Goal: Find specific page/section: Find specific page/section

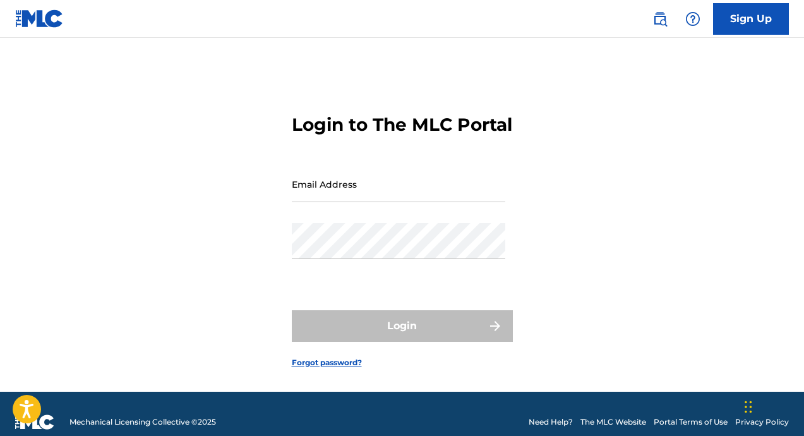
click at [338, 202] on input "Email Address" at bounding box center [398, 184] width 213 height 36
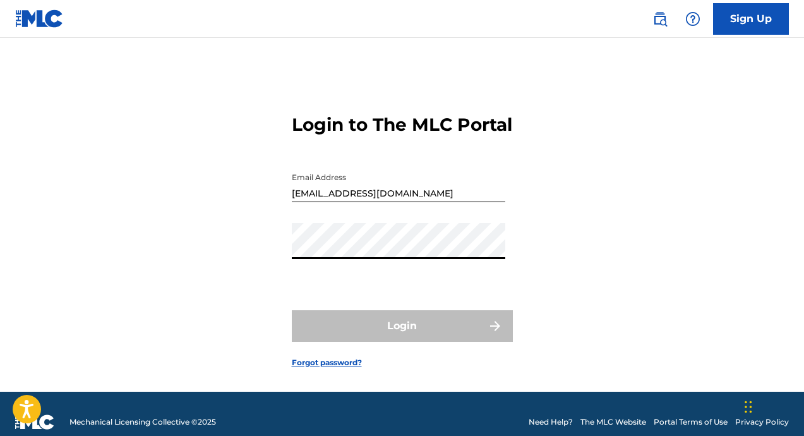
type input "[EMAIL_ADDRESS][DOMAIN_NAME]"
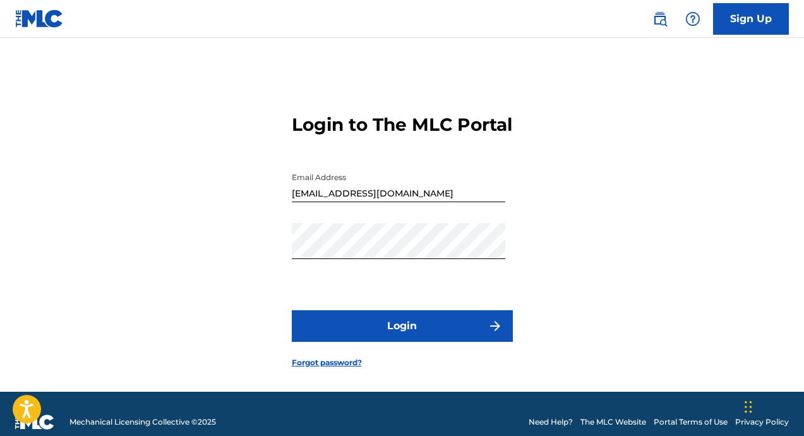
click at [378, 340] on button "Login" at bounding box center [402, 326] width 221 height 32
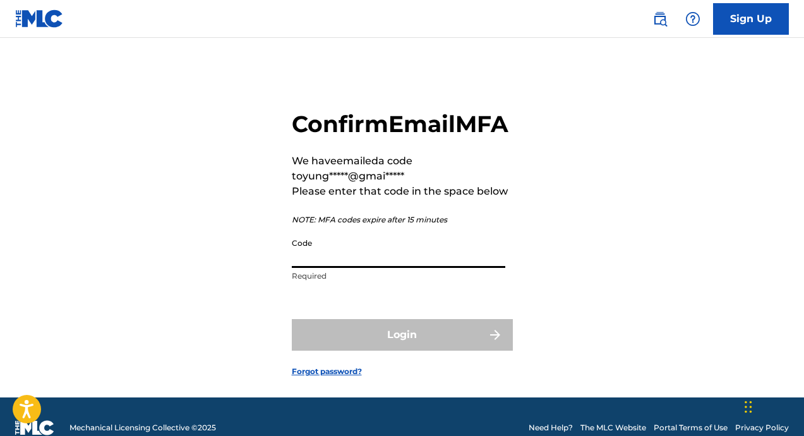
click at [349, 268] on input "Code" at bounding box center [398, 250] width 213 height 36
paste input "125346"
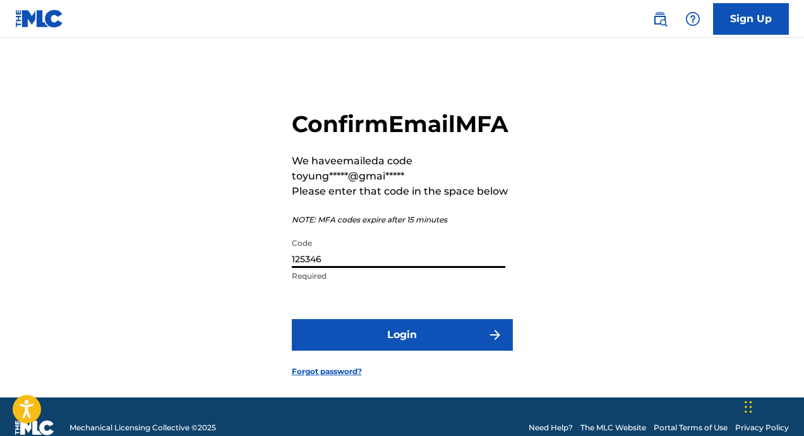
type input "125346"
click at [329, 350] on button "Login" at bounding box center [402, 335] width 221 height 32
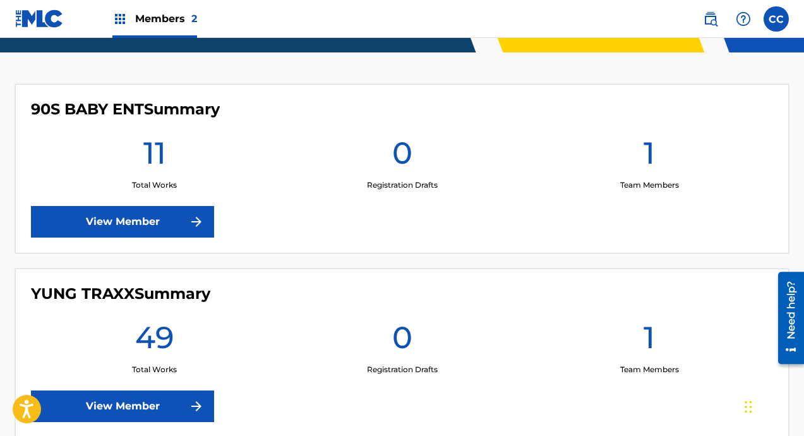
scroll to position [395, 0]
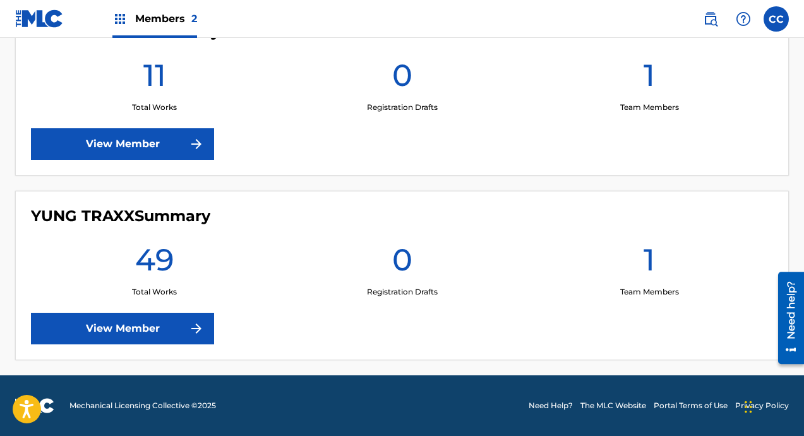
click at [159, 328] on link "View Member" at bounding box center [122, 329] width 183 height 32
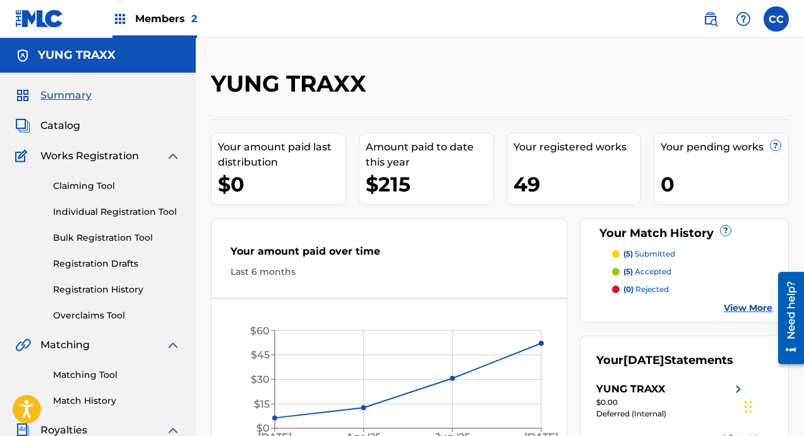
click at [71, 130] on span "Catalog" at bounding box center [60, 125] width 40 height 15
